Goal: Information Seeking & Learning: Learn about a topic

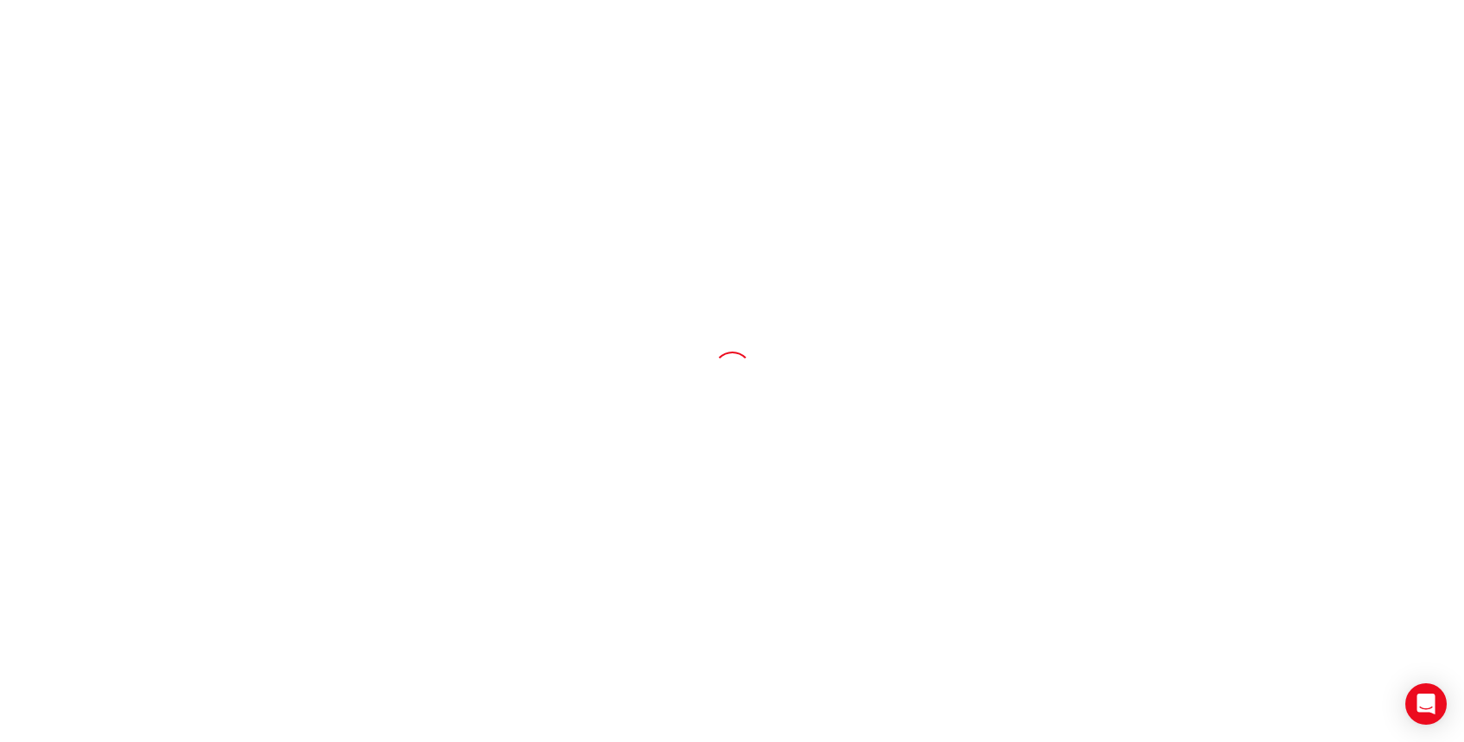
click at [1037, 338] on div at bounding box center [732, 371] width 1464 height 742
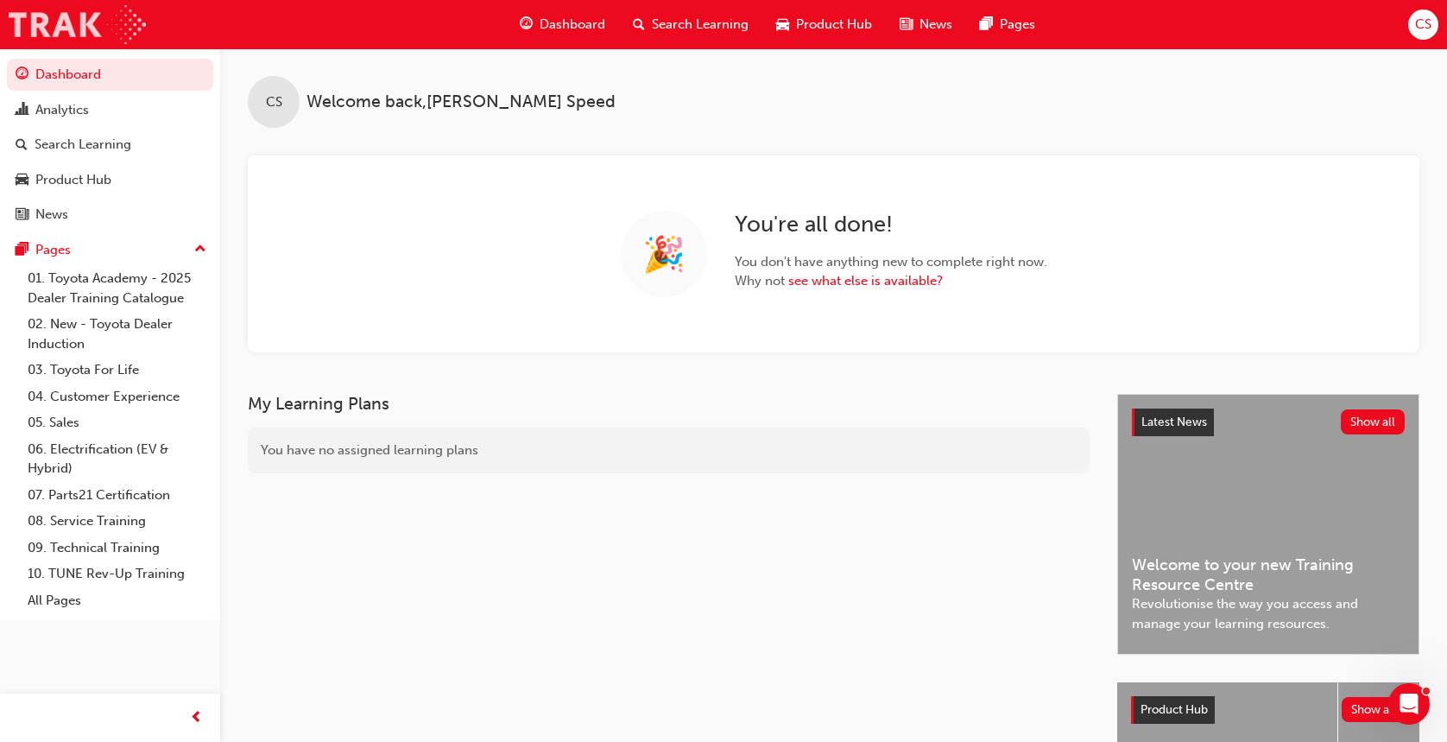
click at [126, 20] on img at bounding box center [77, 24] width 137 height 39
click at [596, 594] on div "My Learning Plans You have no assigned learning plans" at bounding box center [682, 661] width 869 height 535
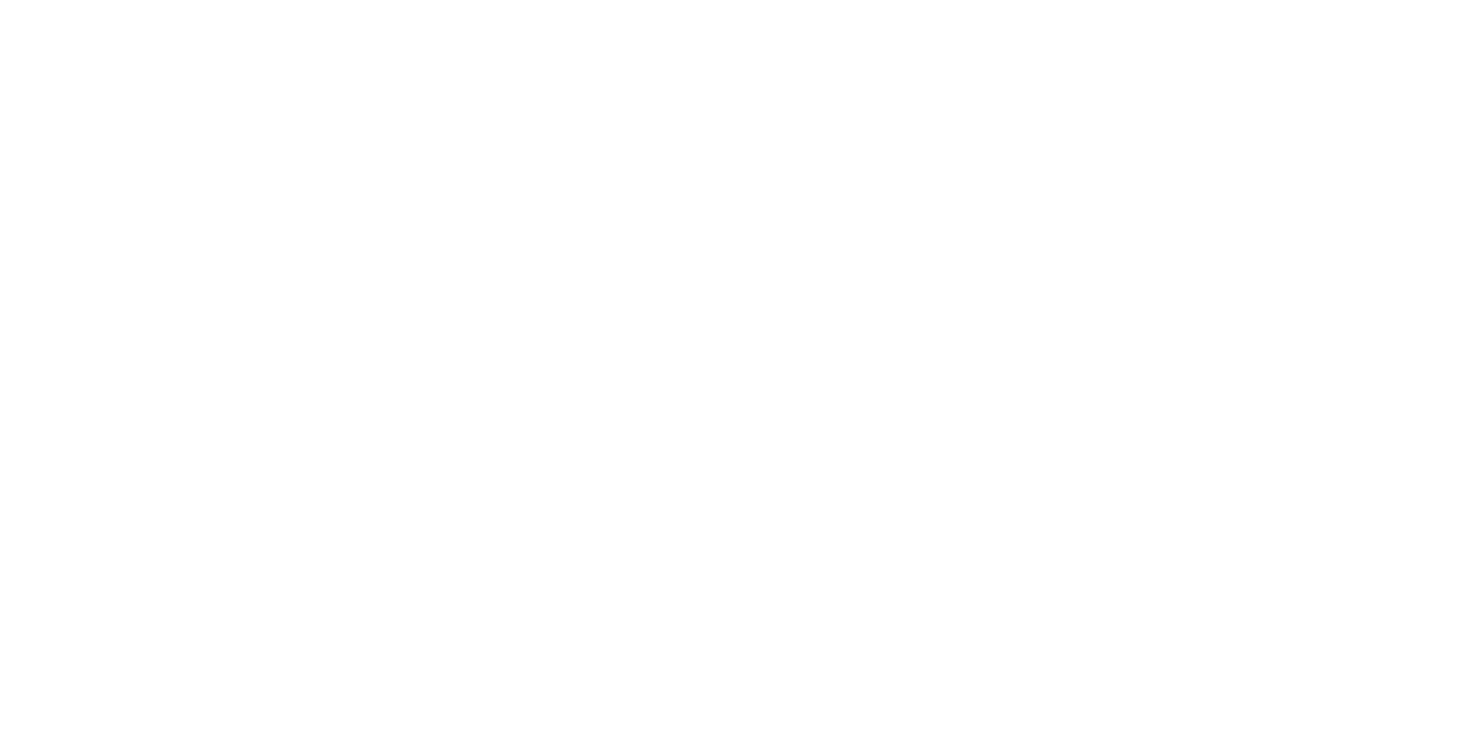
drag, startPoint x: 1125, startPoint y: 430, endPoint x: 724, endPoint y: 141, distance: 494.1
click at [1123, 7] on html "Your version of Internet Explorer is outdated and not supported. Please upgrade…" at bounding box center [732, 3] width 1464 height 7
